Goal: Navigation & Orientation: Find specific page/section

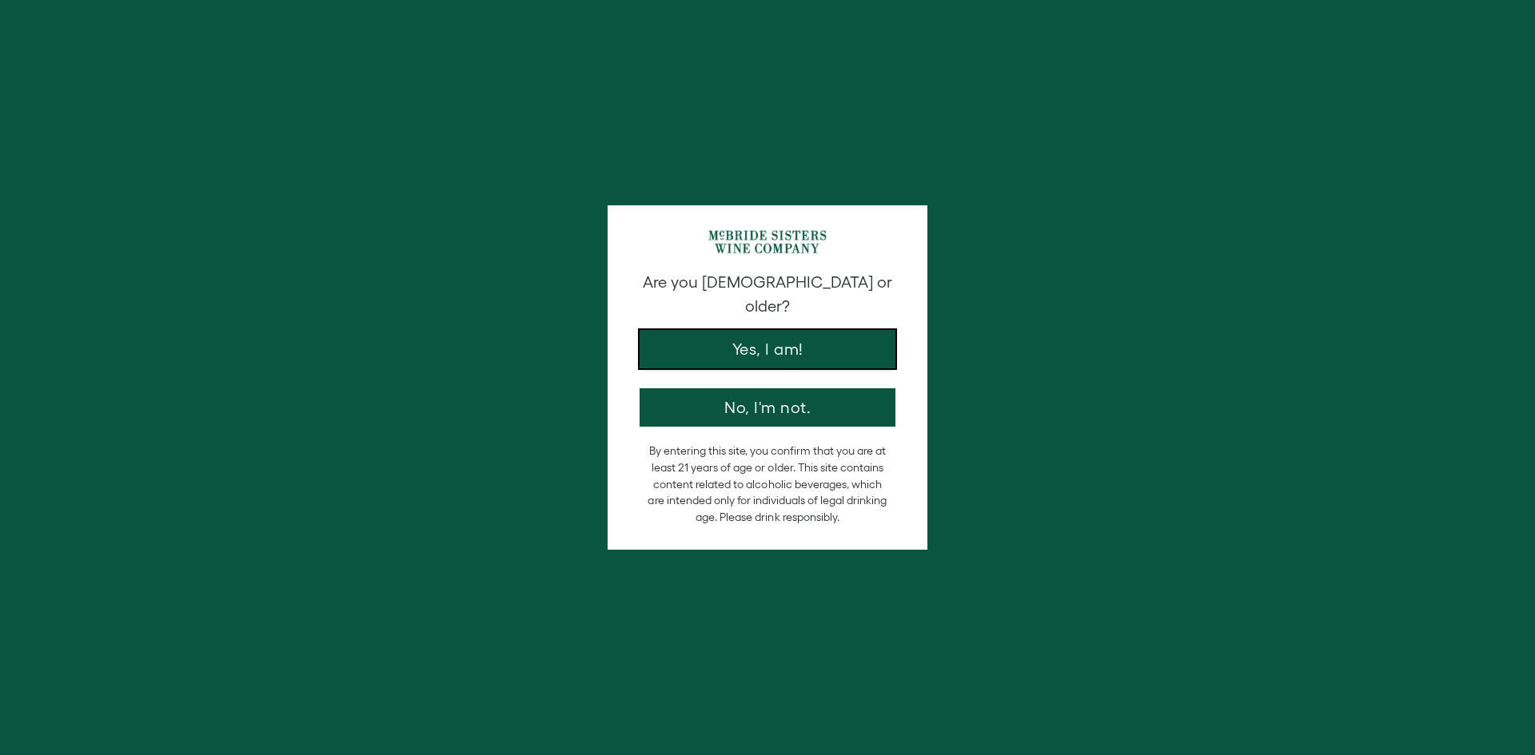
click at [799, 335] on button "Yes, I am!" at bounding box center [768, 349] width 256 height 38
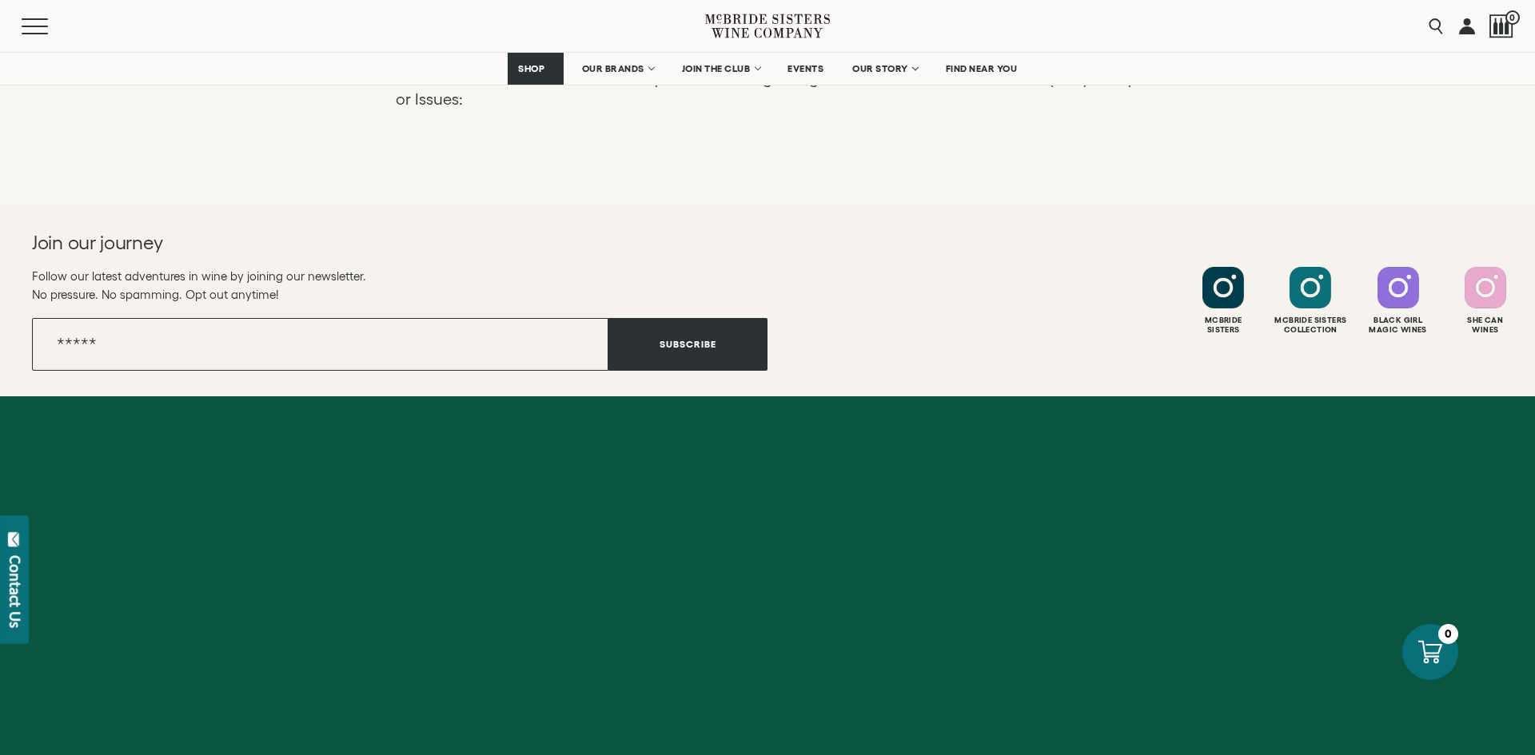
scroll to position [791, 0]
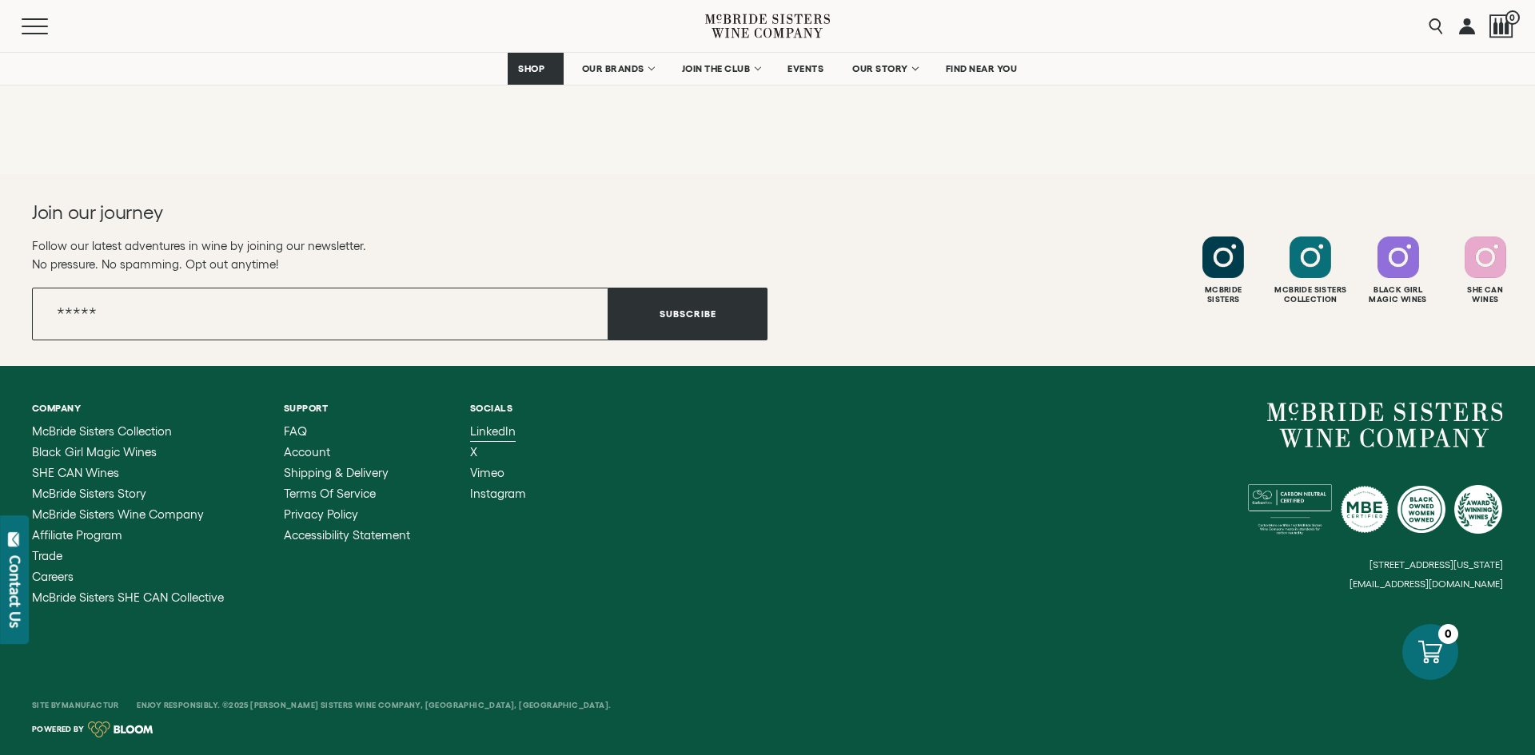
click at [490, 430] on span "LinkedIn" at bounding box center [493, 431] width 46 height 14
click at [495, 495] on span "Instagram" at bounding box center [498, 494] width 56 height 14
click at [996, 66] on span "FIND NEAR YOU" at bounding box center [982, 68] width 72 height 11
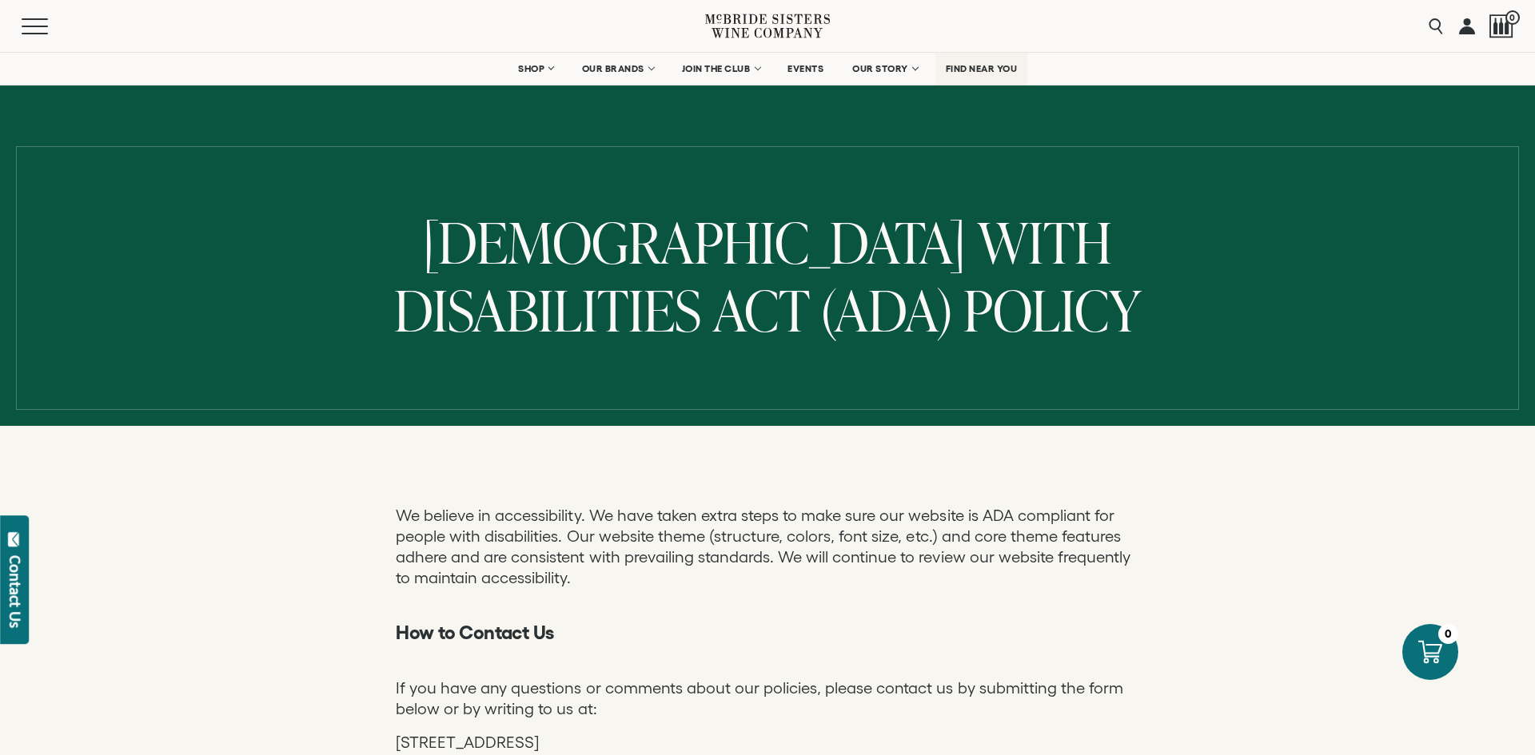
scroll to position [0, 0]
